Goal: Transaction & Acquisition: Purchase product/service

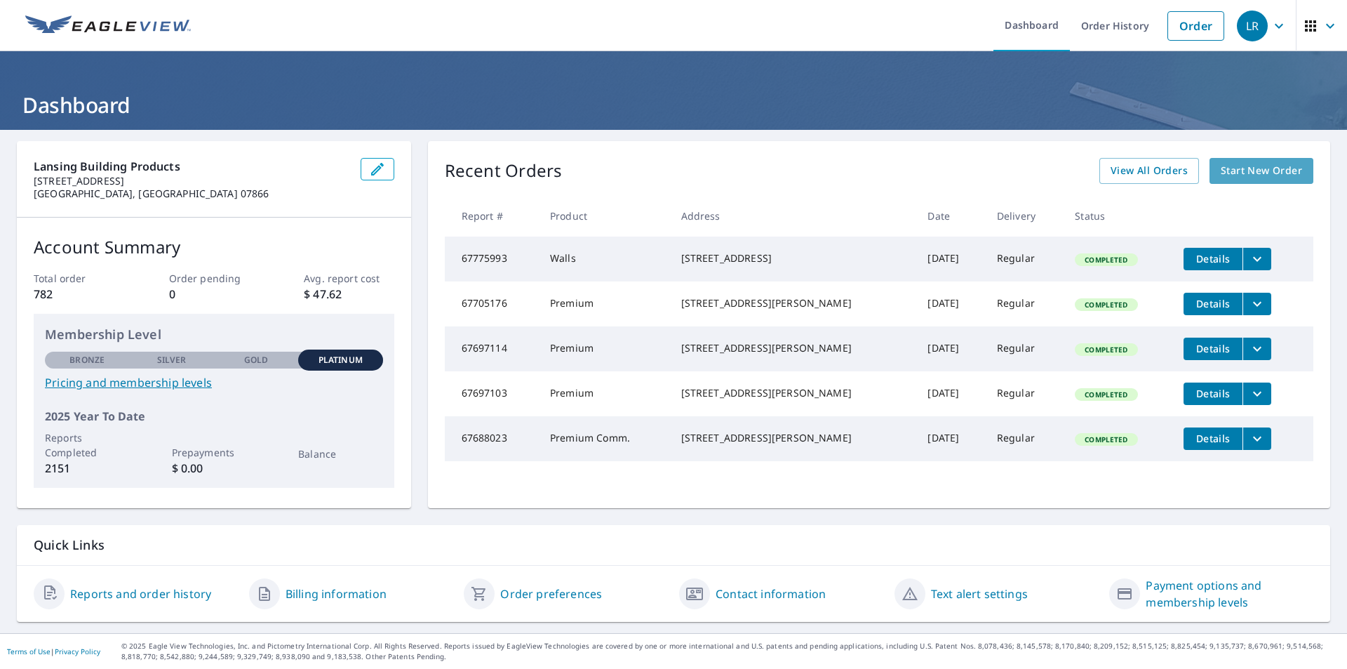
click at [1262, 169] on span "Start New Order" at bounding box center [1261, 171] width 81 height 18
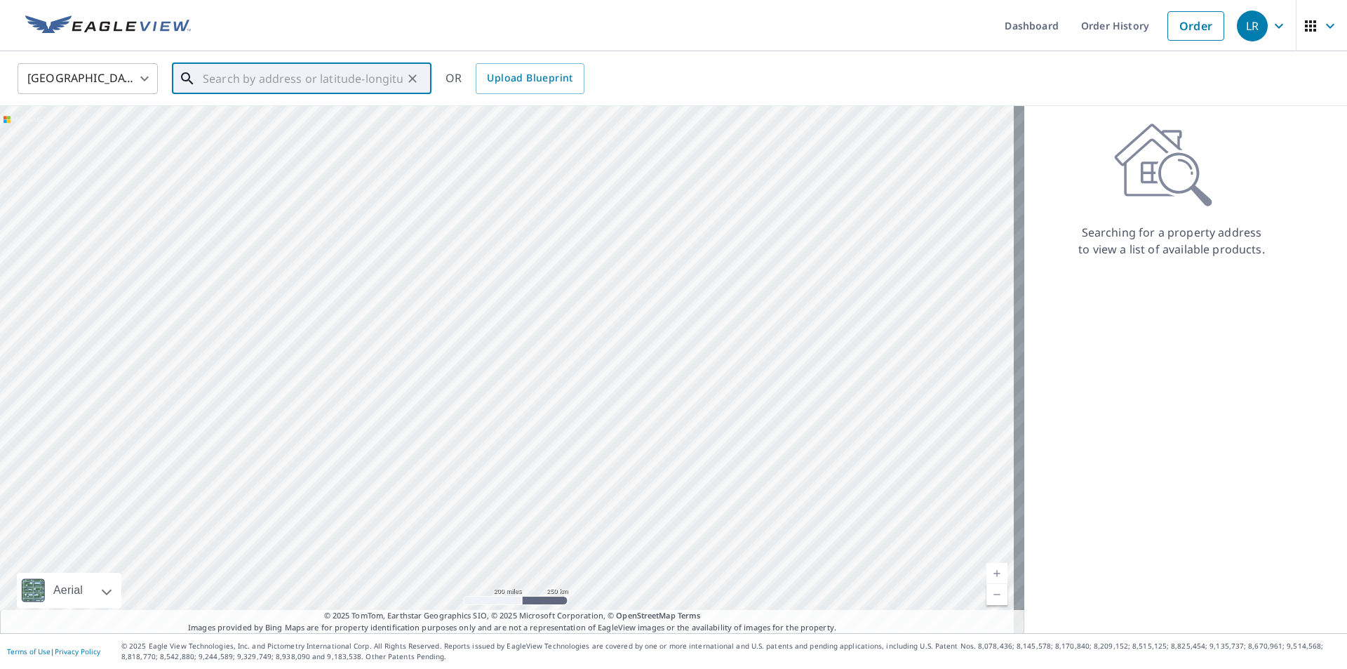
click at [281, 91] on input "text" at bounding box center [303, 78] width 200 height 39
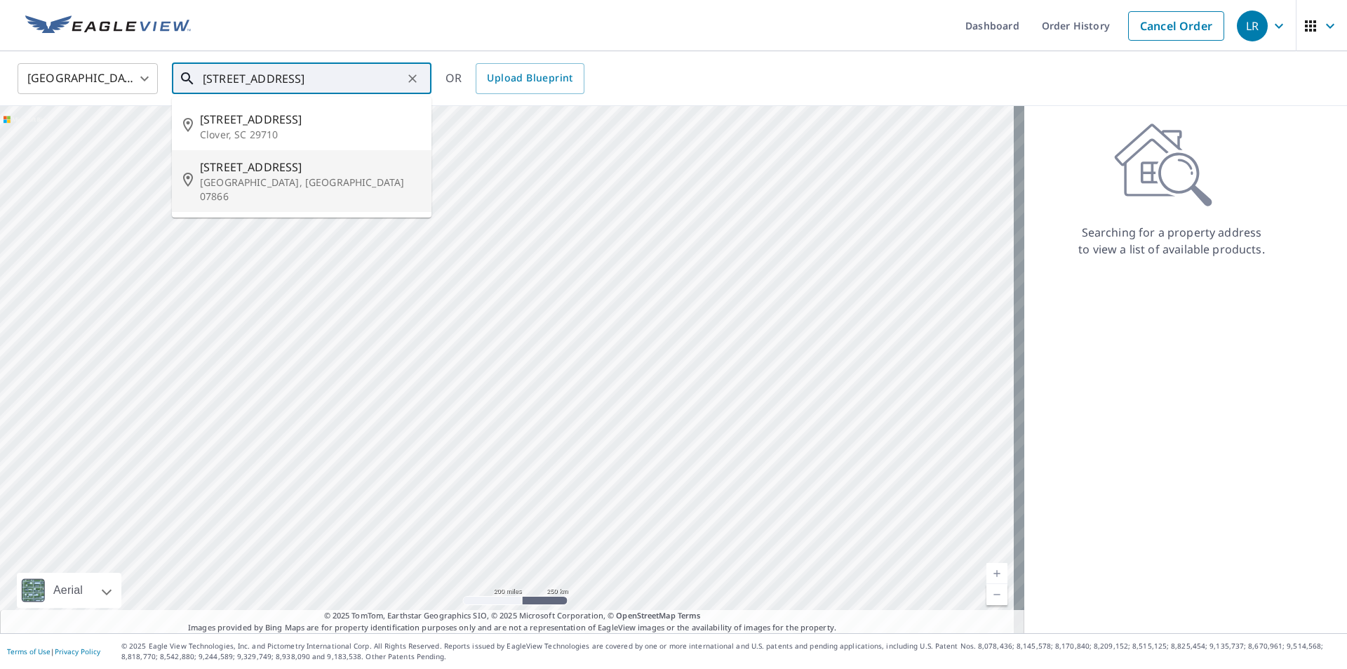
click at [324, 173] on span "[STREET_ADDRESS]" at bounding box center [310, 167] width 220 height 17
type input "[STREET_ADDRESS]"
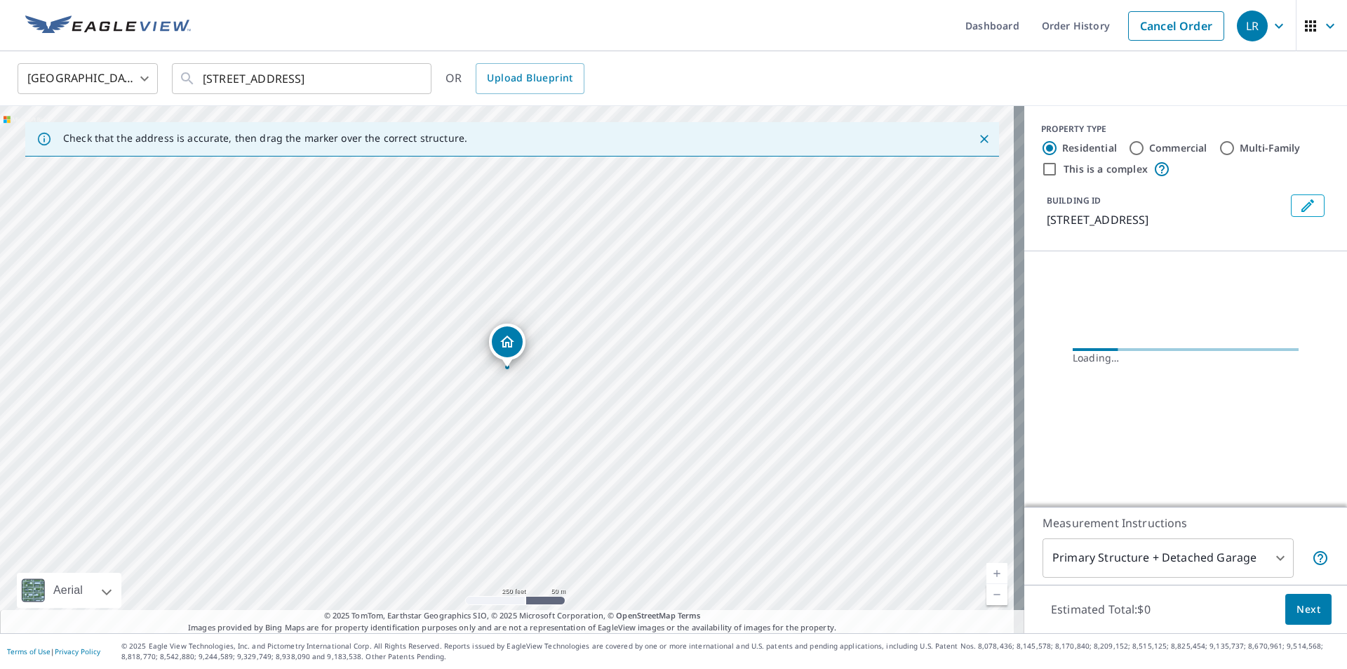
click at [1316, 613] on button "Next" at bounding box center [1308, 610] width 46 height 32
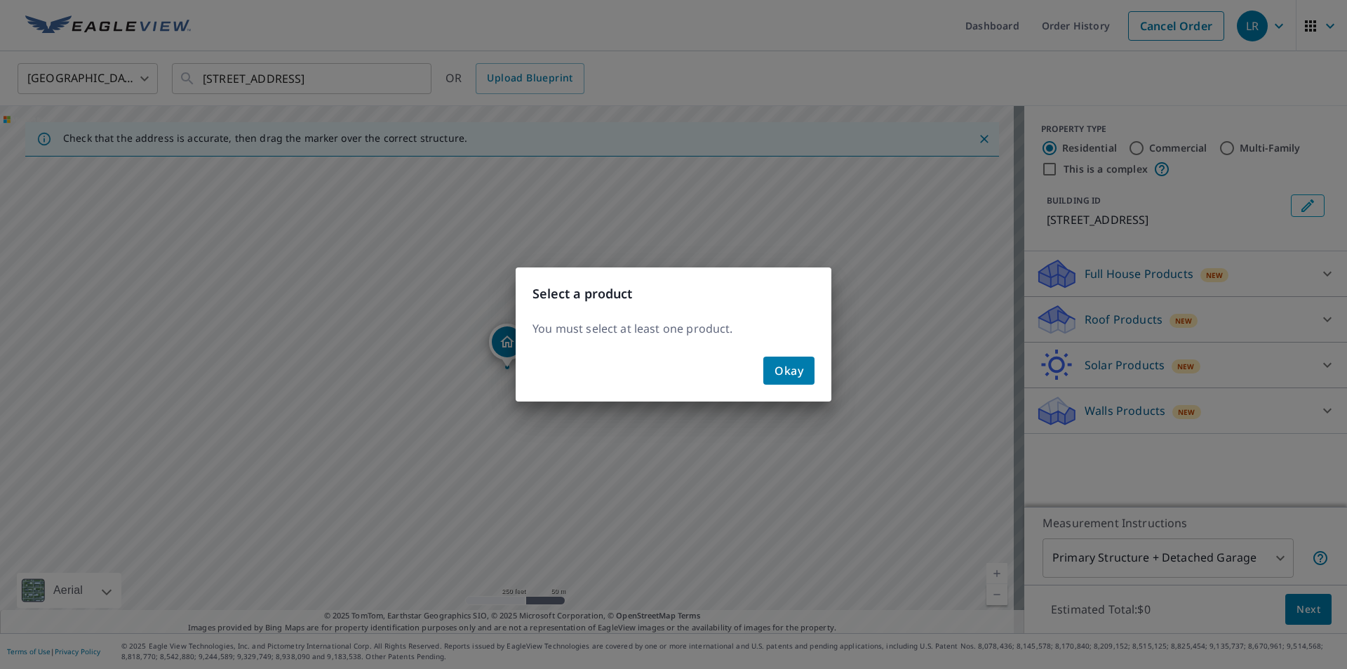
click at [787, 373] on span "Okay" at bounding box center [789, 371] width 29 height 20
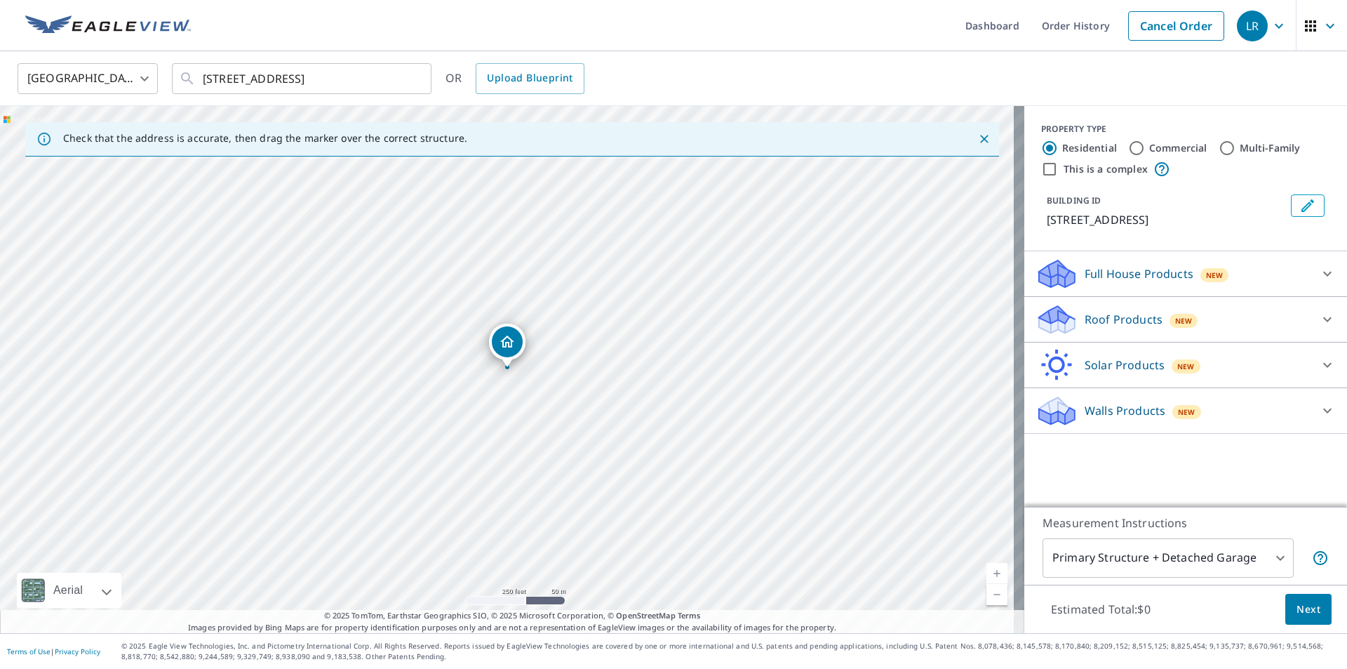
click at [1240, 323] on div "Roof Products New" at bounding box center [1173, 319] width 275 height 33
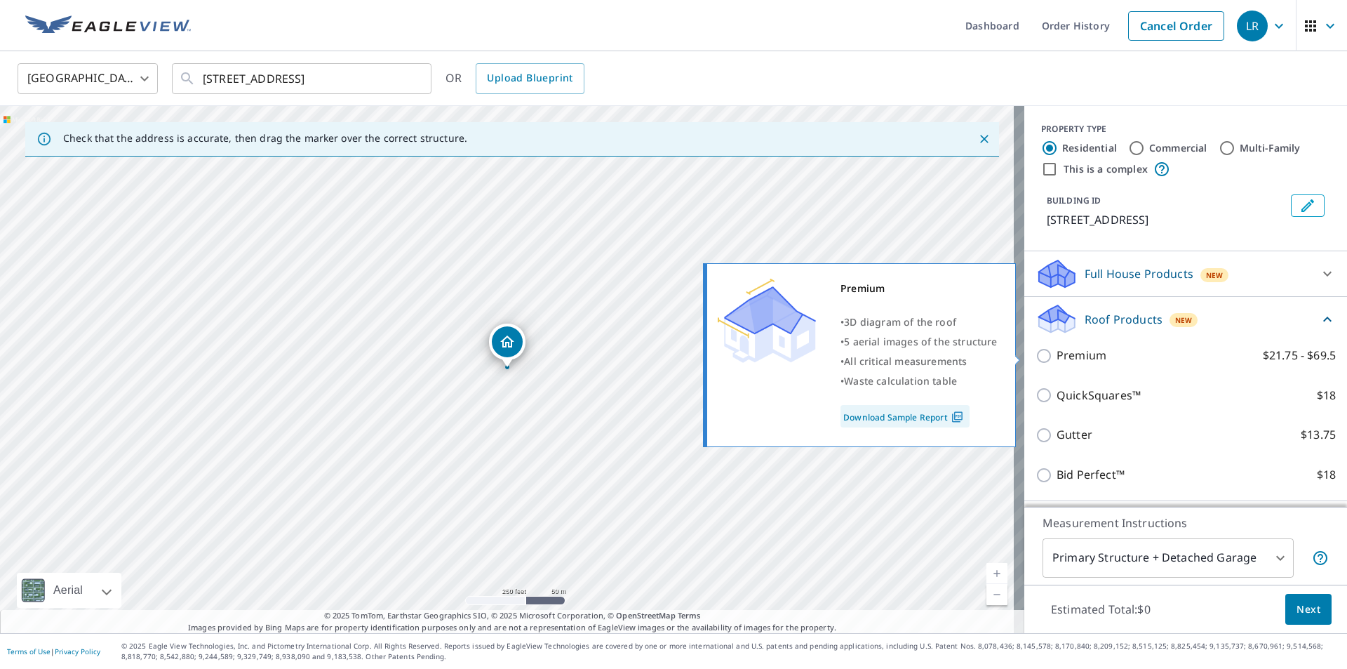
click at [1036, 357] on input "Premium $21.75 - $69.5" at bounding box center [1046, 355] width 21 height 17
checkbox input "true"
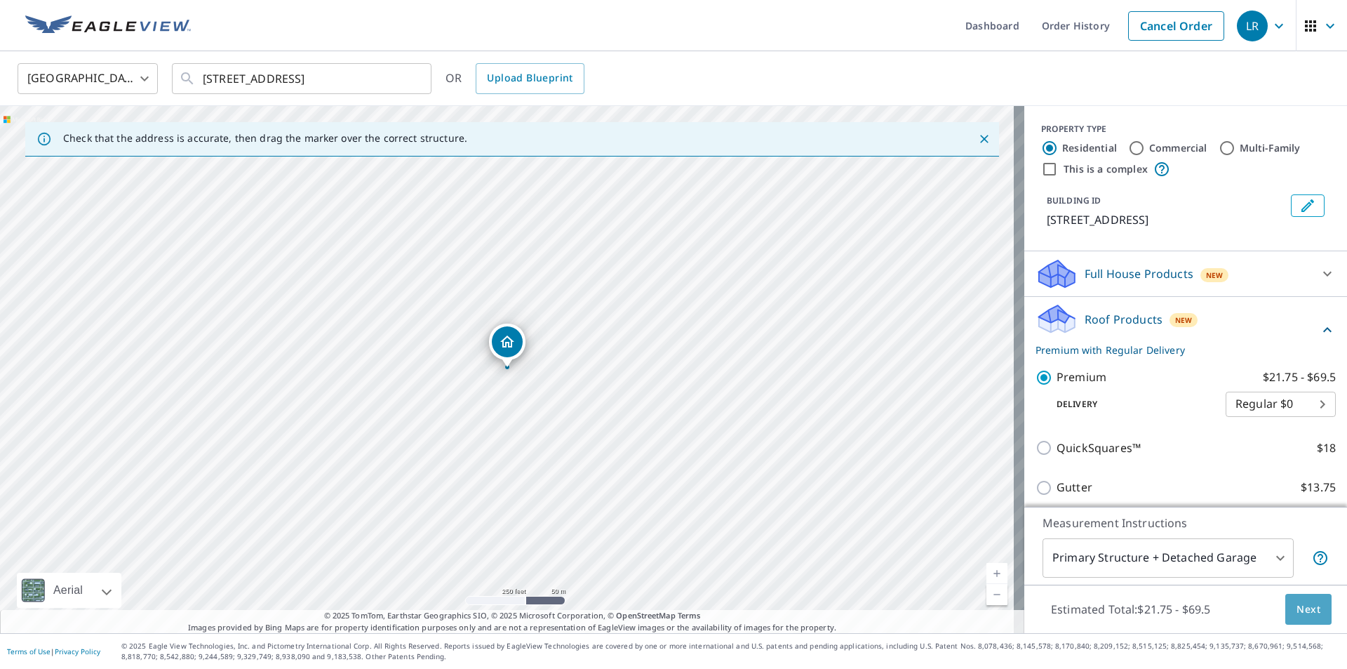
click at [1299, 606] on span "Next" at bounding box center [1309, 610] width 24 height 18
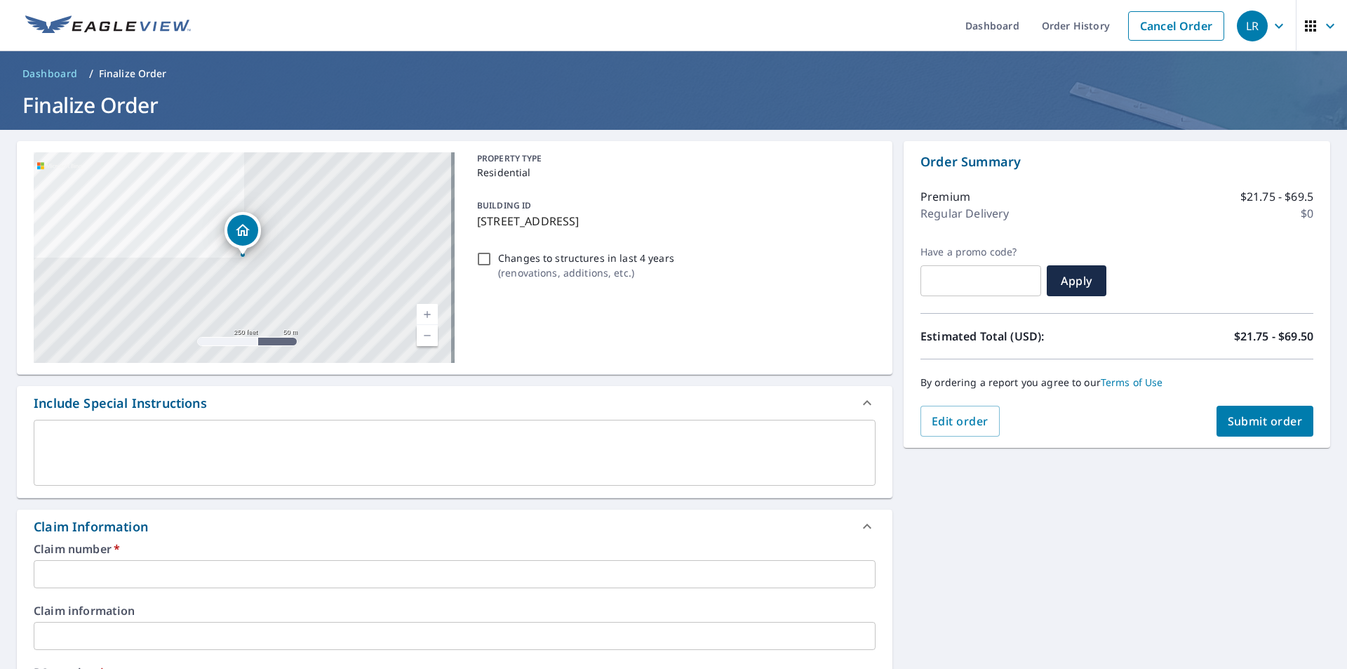
scroll to position [70, 0]
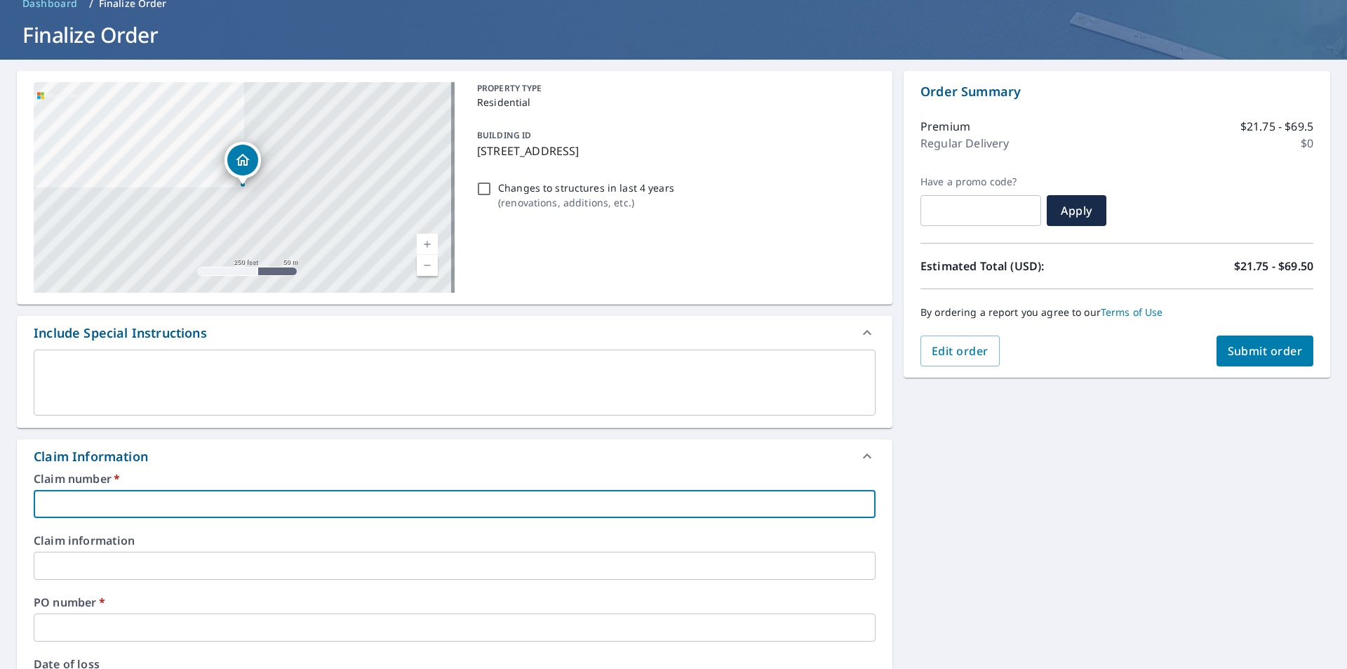
click at [105, 515] on input "text" at bounding box center [455, 504] width 842 height 28
type input "1068441"
click at [73, 626] on input "text" at bounding box center [455, 627] width 842 height 28
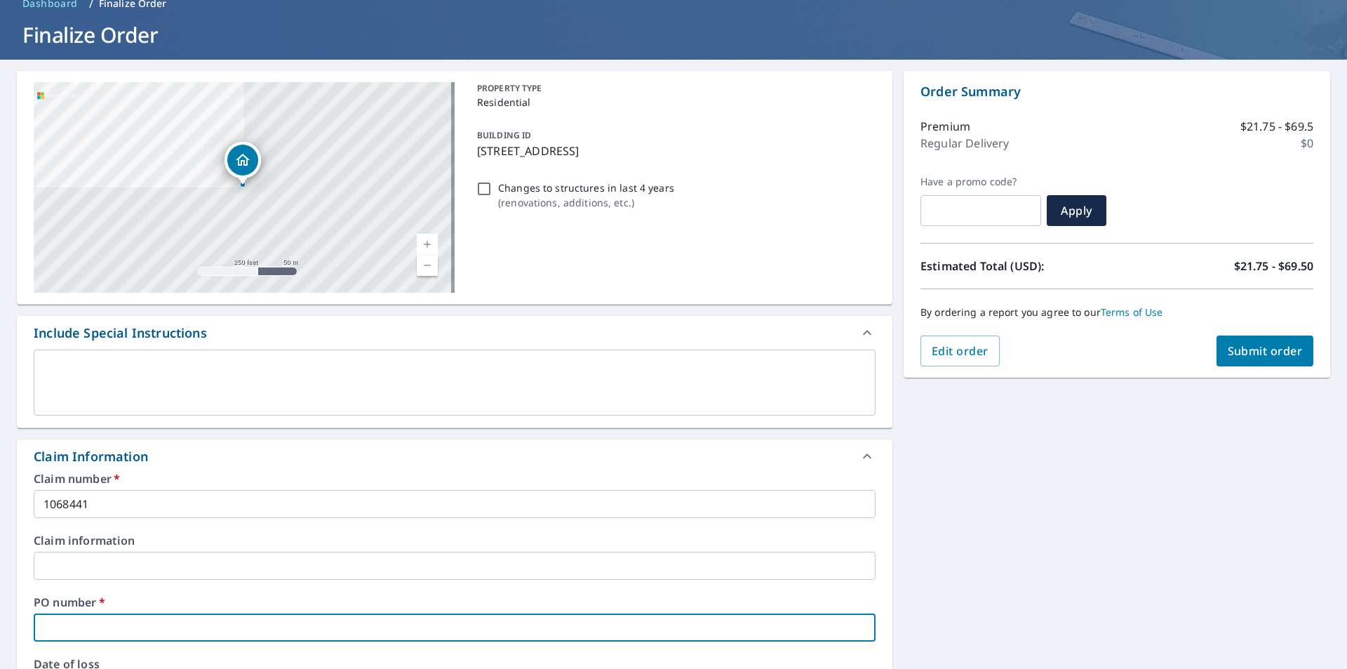
type input "[PERSON_NAME]"
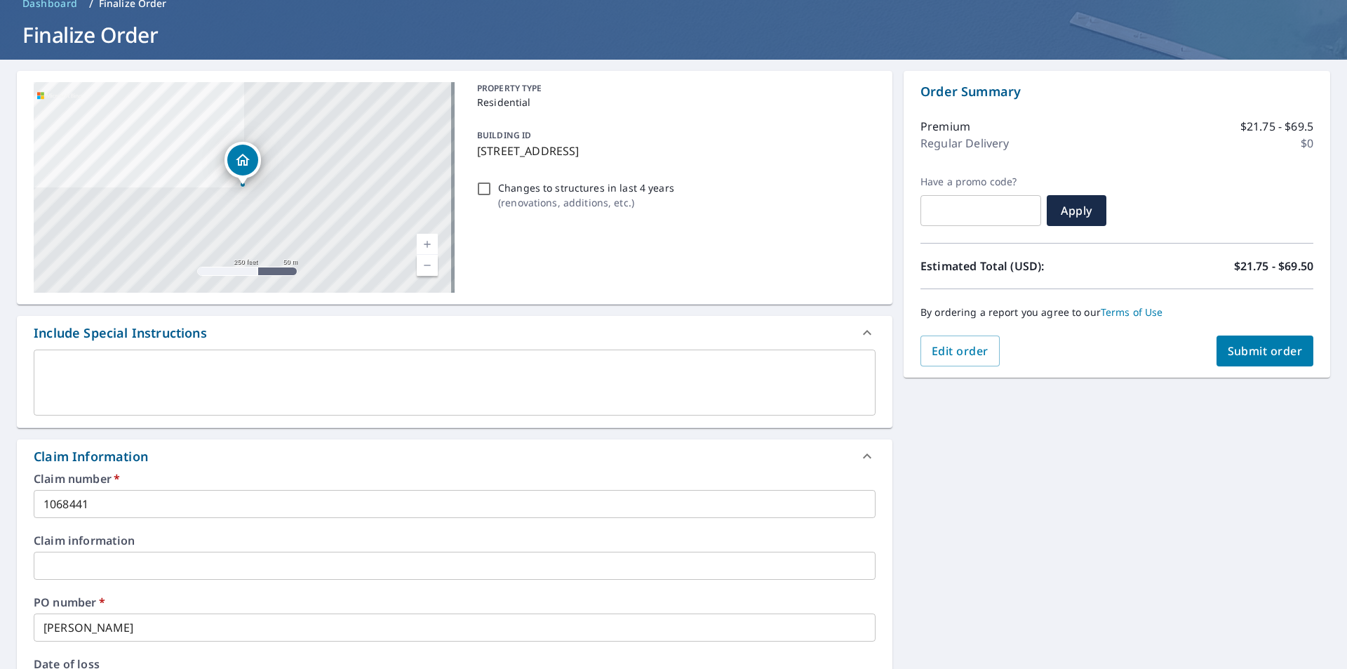
click at [984, 562] on div "[STREET_ADDRESS] Aerial Road A standard road map Aerial A detailed look from ab…" at bounding box center [673, 588] width 1347 height 1056
click at [950, 562] on div "[STREET_ADDRESS] Aerial Road A standard road map Aerial A detailed look from ab…" at bounding box center [673, 588] width 1347 height 1056
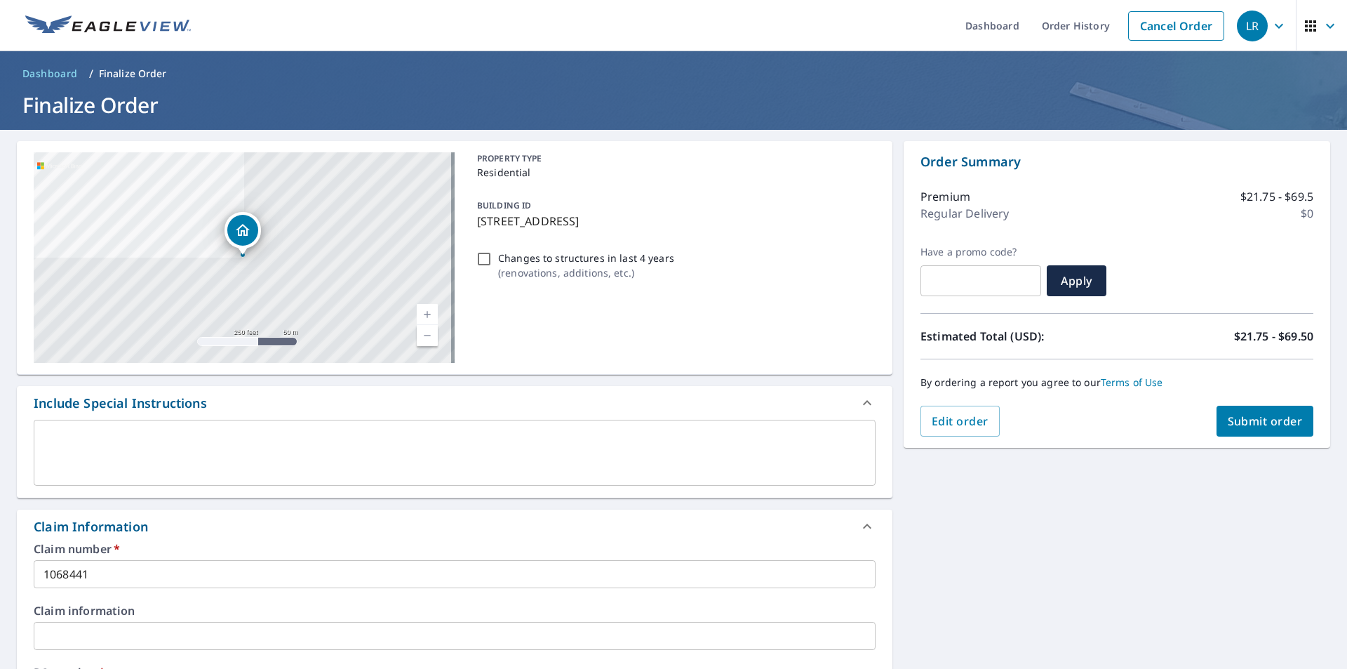
scroll to position [210, 0]
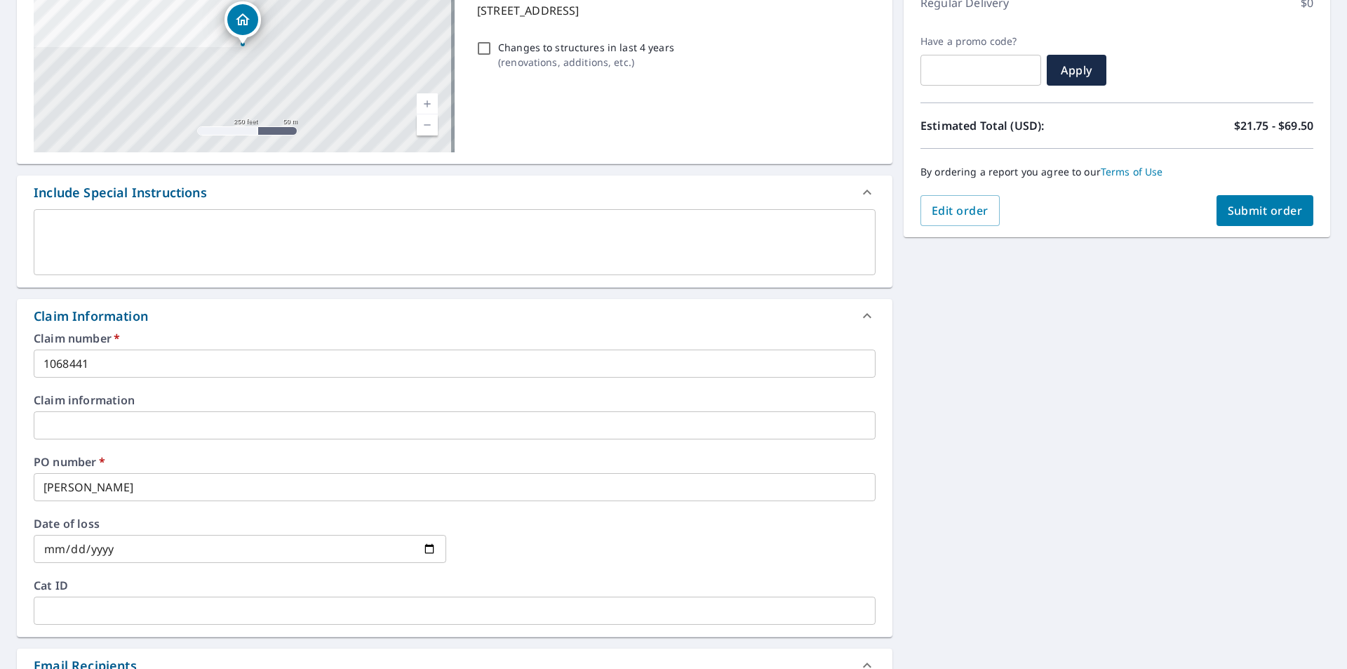
click at [977, 432] on div "[STREET_ADDRESS] Aerial Road A standard road map Aerial A detailed look from ab…" at bounding box center [673, 447] width 1347 height 1056
click at [1241, 218] on button "Submit order" at bounding box center [1266, 210] width 98 height 31
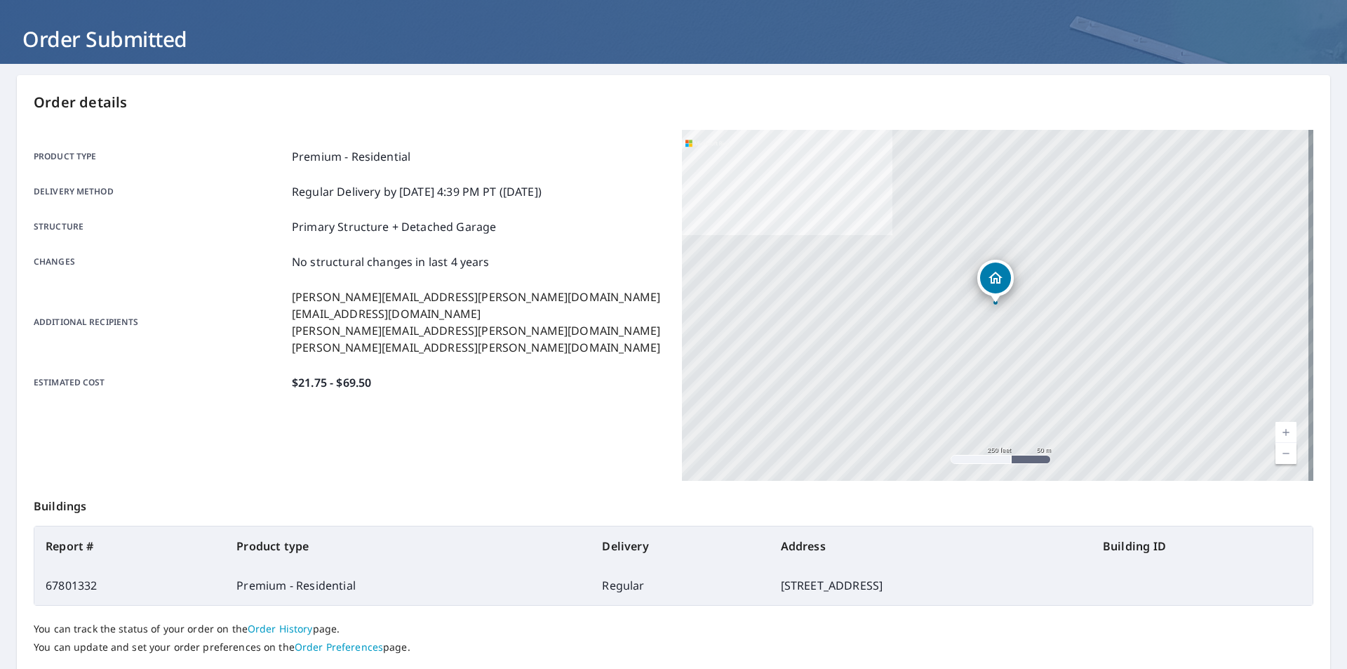
scroll to position [157, 0]
